Goal: Transaction & Acquisition: Purchase product/service

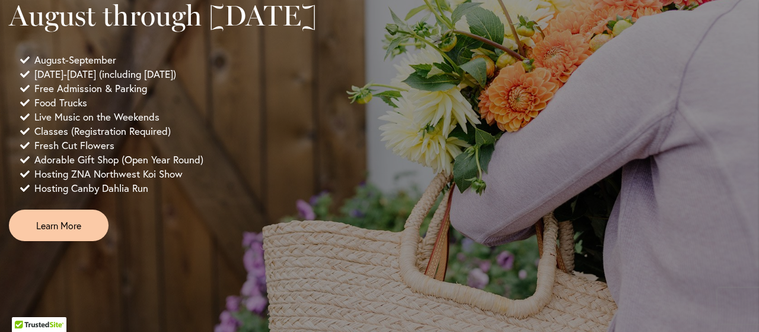
scroll to position [1008, 0]
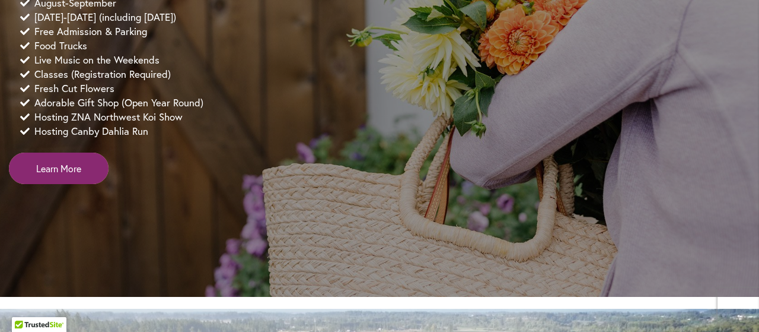
click at [75, 175] on span "Learn More" at bounding box center [58, 168] width 45 height 14
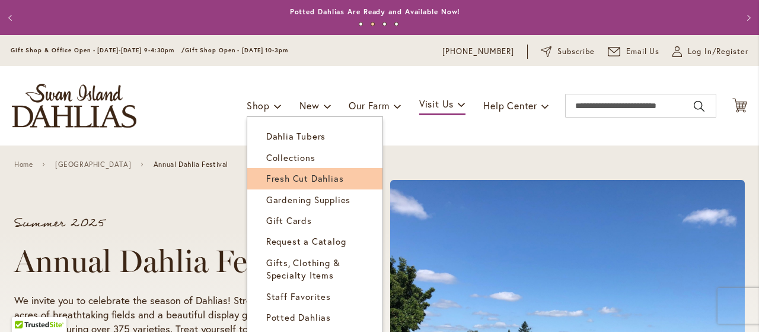
click at [268, 176] on span "Fresh Cut Dahlias" at bounding box center [305, 178] width 78 height 12
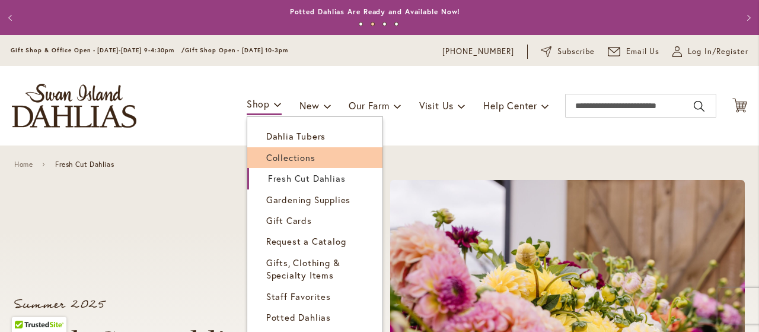
click at [289, 150] on link "Collections" at bounding box center [314, 157] width 135 height 21
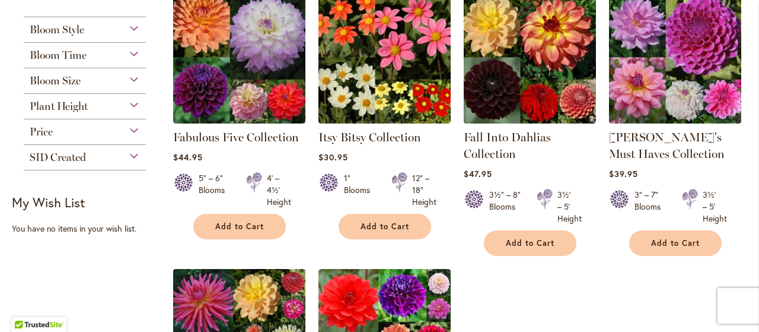
scroll to position [141, 0]
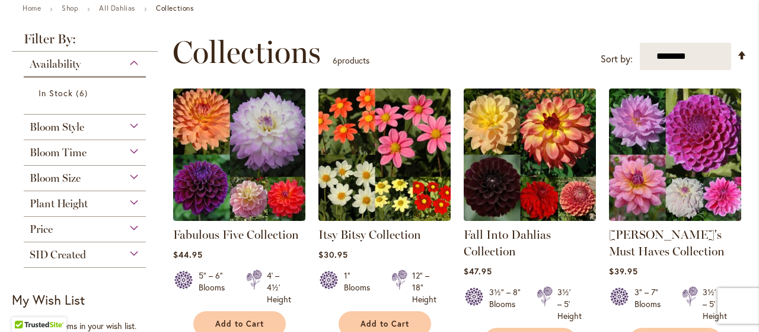
click at [105, 249] on div "SID Created" at bounding box center [85, 251] width 122 height 19
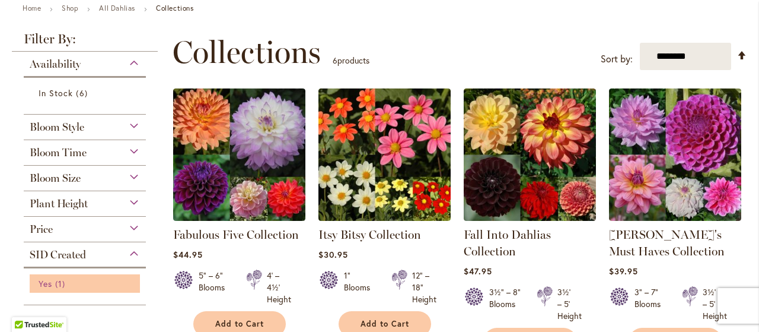
click at [50, 278] on span "Yes" at bounding box center [46, 283] width 14 height 11
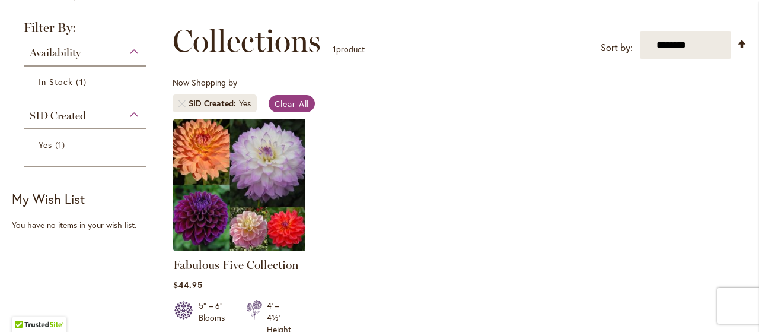
scroll to position [178, 0]
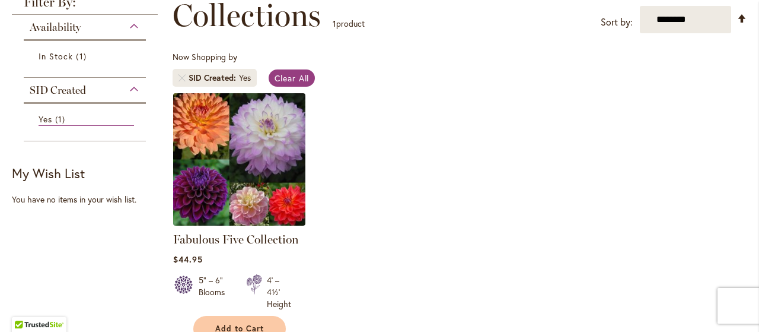
click at [215, 190] on img at bounding box center [239, 159] width 139 height 139
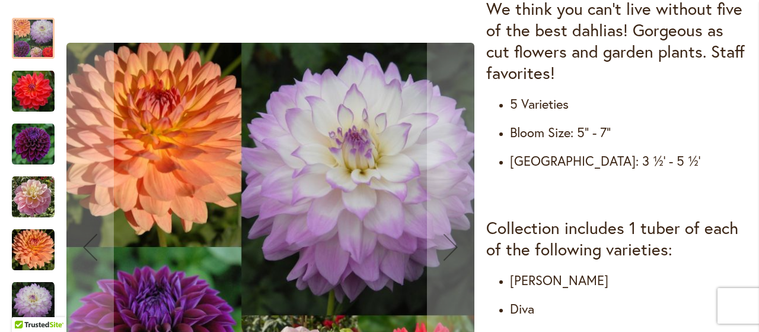
scroll to position [211, 0]
